Goal: Transaction & Acquisition: Book appointment/travel/reservation

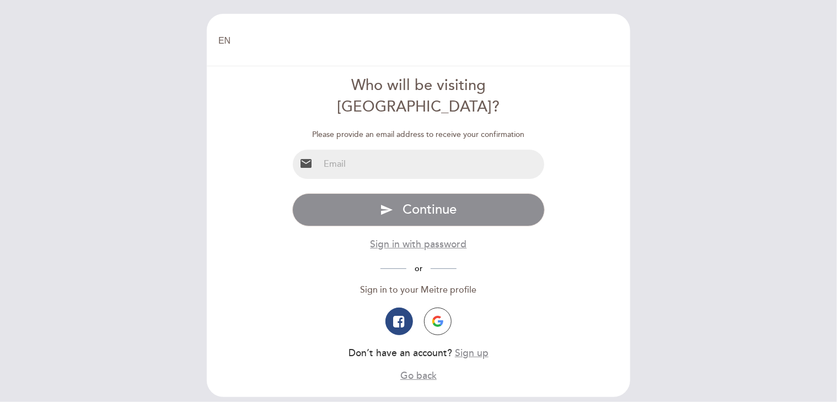
click at [410, 149] on input "email" at bounding box center [432, 163] width 226 height 29
type input "[EMAIL_ADDRESS][DOMAIN_NAME]"
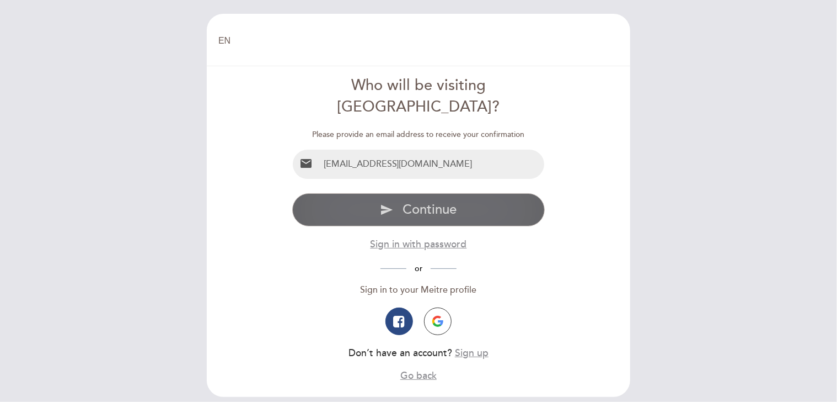
click at [412, 201] on span "Continue" at bounding box center [430, 209] width 54 height 16
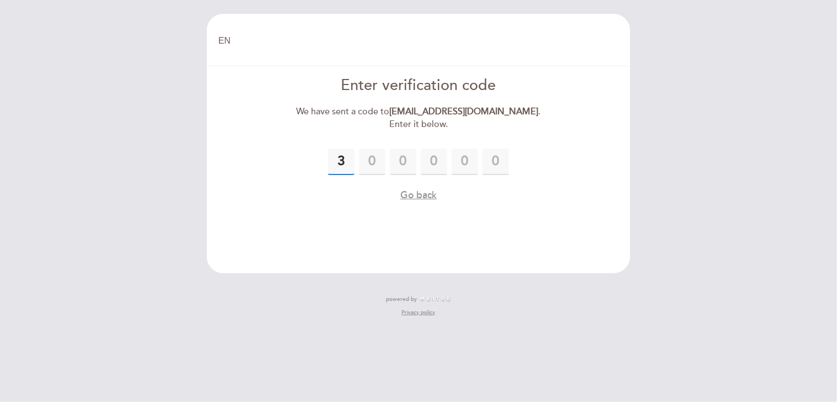
type input "3"
type input "0"
type input "8"
type input "9"
type input "2"
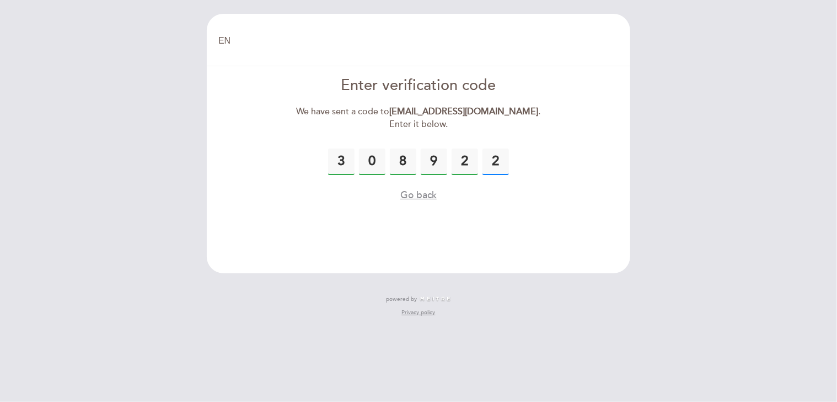
type input "2"
